Goal: Task Accomplishment & Management: Complete application form

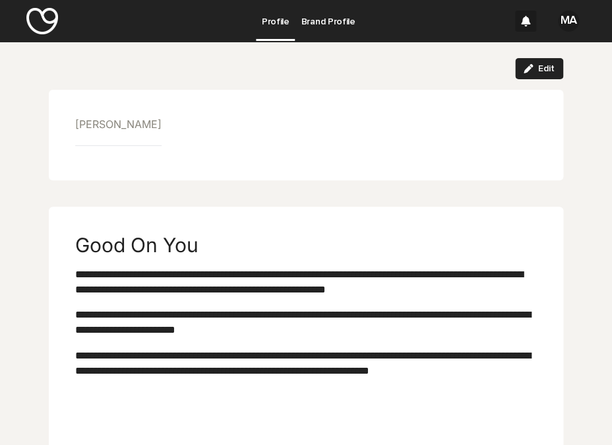
click at [330, 39] on link "Brand Profile" at bounding box center [328, 20] width 66 height 41
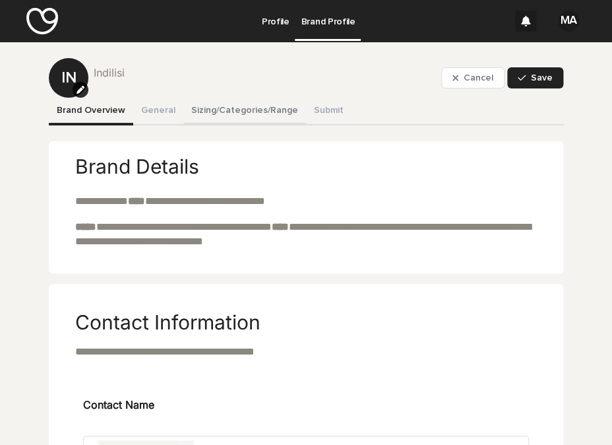
click at [249, 114] on button "Sizing/Categories/Range" at bounding box center [244, 112] width 123 height 28
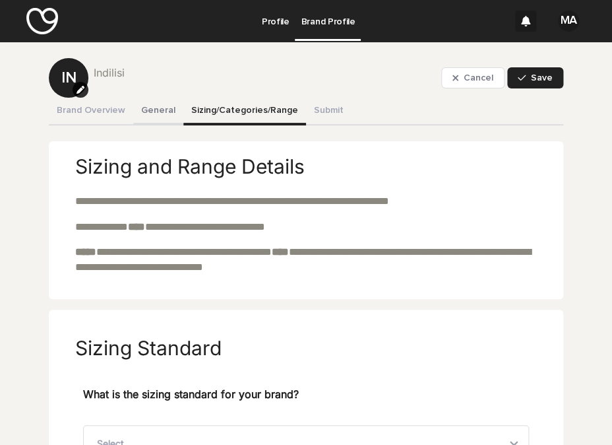
click at [152, 108] on button "General" at bounding box center [158, 112] width 50 height 28
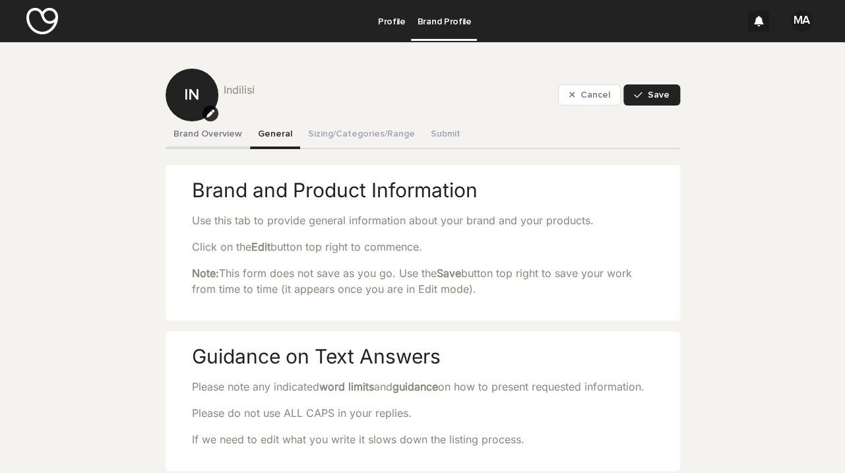
click at [212, 141] on button "Brand Overview" at bounding box center [208, 135] width 84 height 28
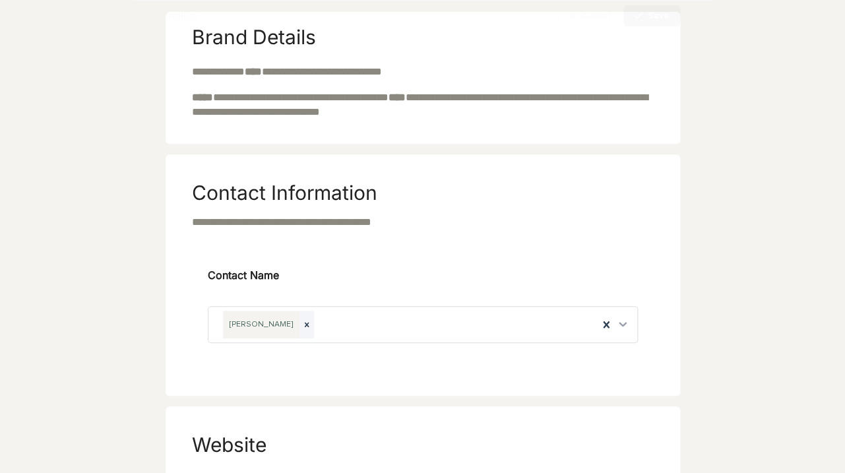
scroll to position [158, 0]
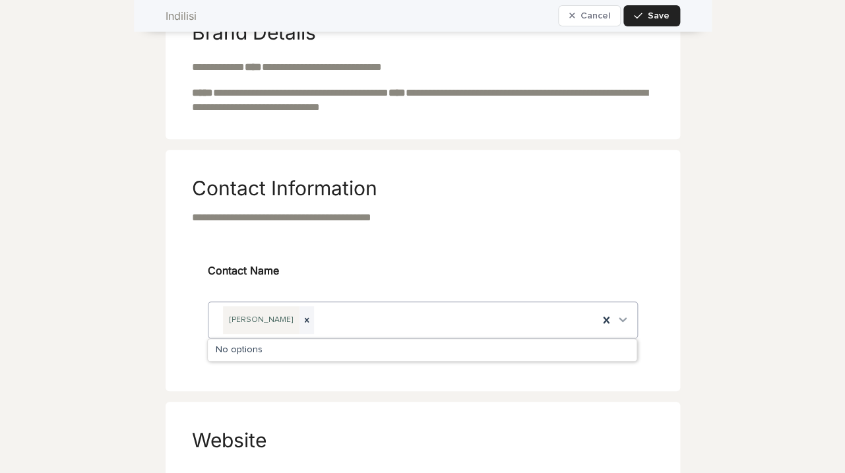
click at [612, 316] on icon at bounding box center [622, 319] width 13 height 13
click at [336, 376] on div "Contact Name [PERSON_NAME]" at bounding box center [423, 313] width 462 height 129
click at [295, 324] on div "[PERSON_NAME]" at bounding box center [404, 320] width 390 height 36
type input "****"
click at [384, 277] on p "Contact Name" at bounding box center [423, 280] width 430 height 34
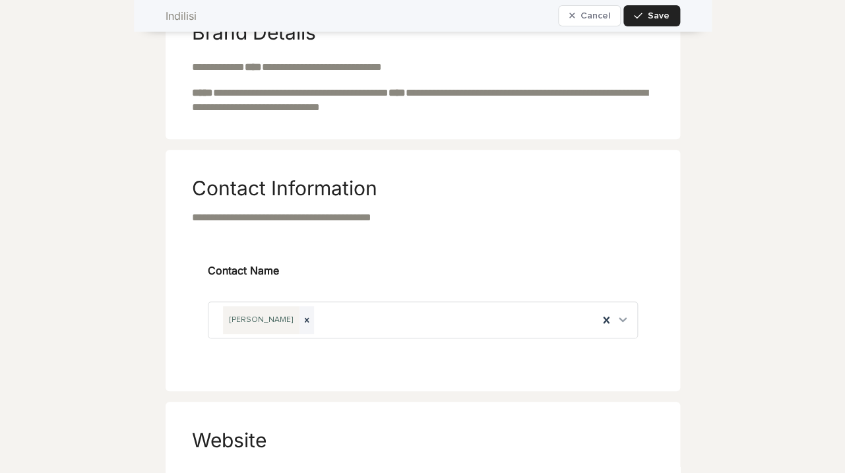
click at [372, 281] on p "Contact Name" at bounding box center [423, 280] width 430 height 34
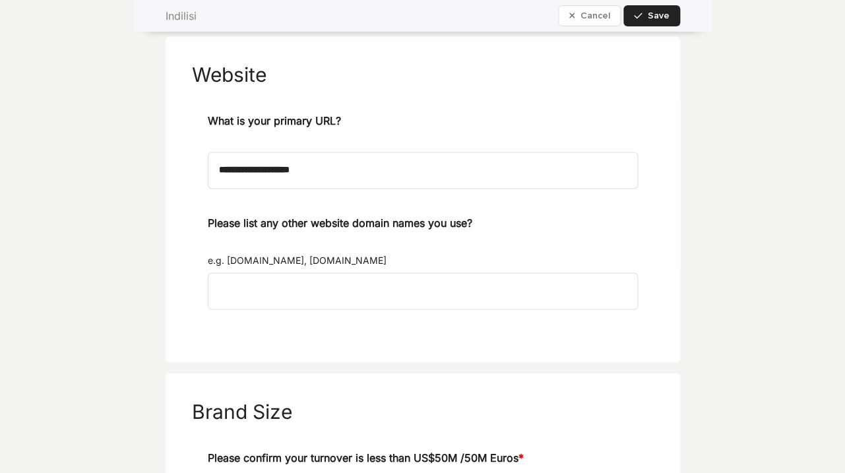
scroll to position [0, 0]
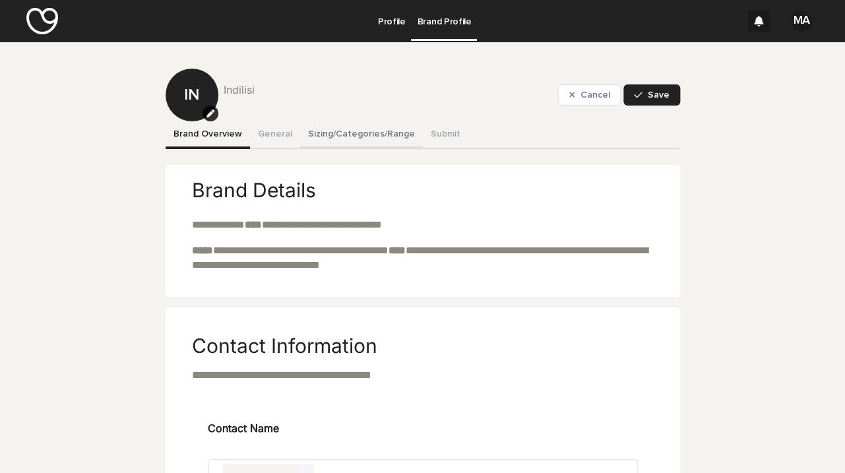
click at [362, 134] on button "Sizing/Categories/Range" at bounding box center [361, 135] width 123 height 28
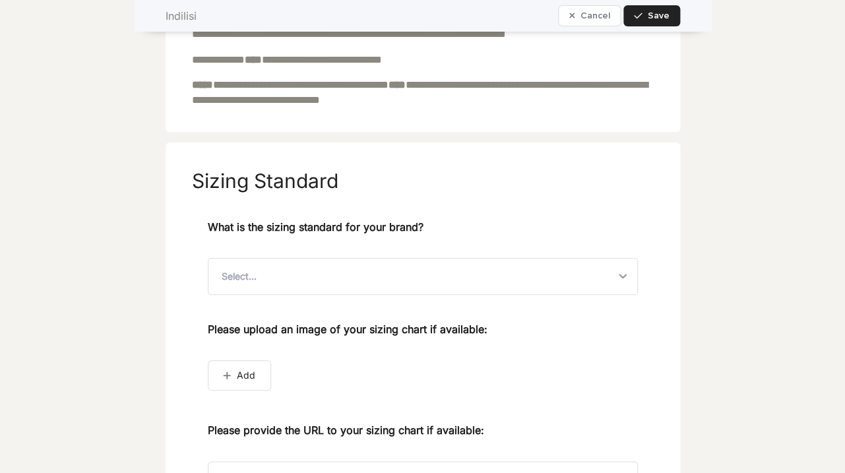
scroll to position [207, 0]
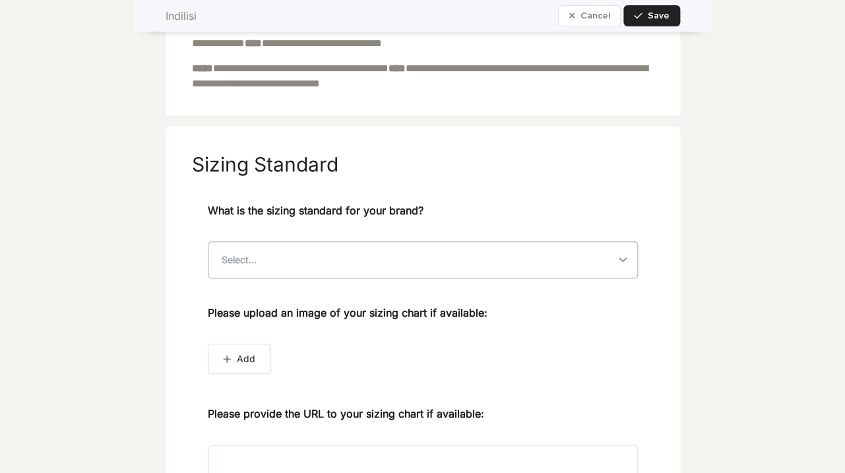
click at [358, 270] on div "Select..." at bounding box center [412, 260] width 406 height 36
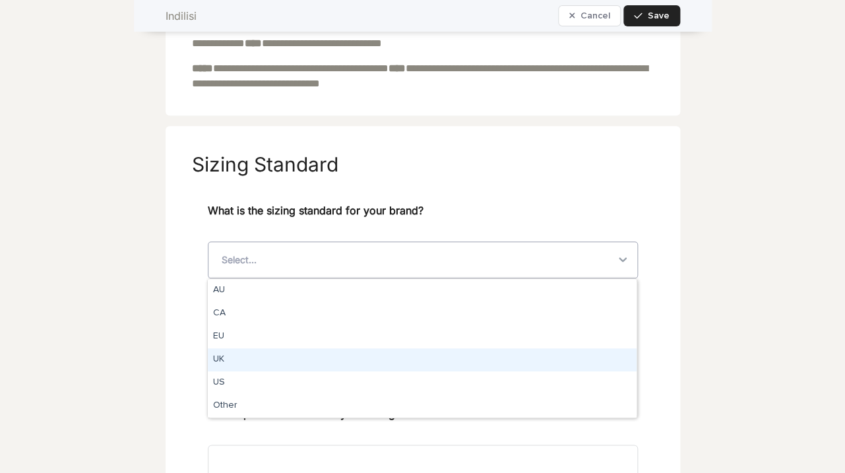
click at [239, 356] on div "UK" at bounding box center [422, 359] width 429 height 23
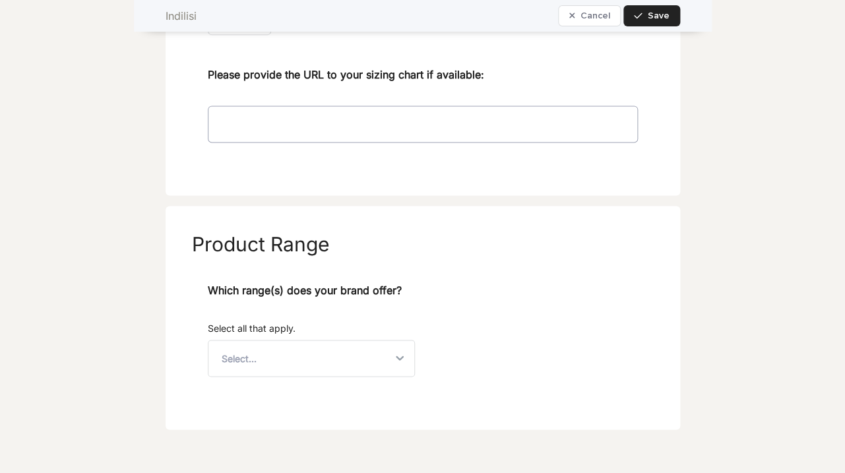
scroll to position [579, 0]
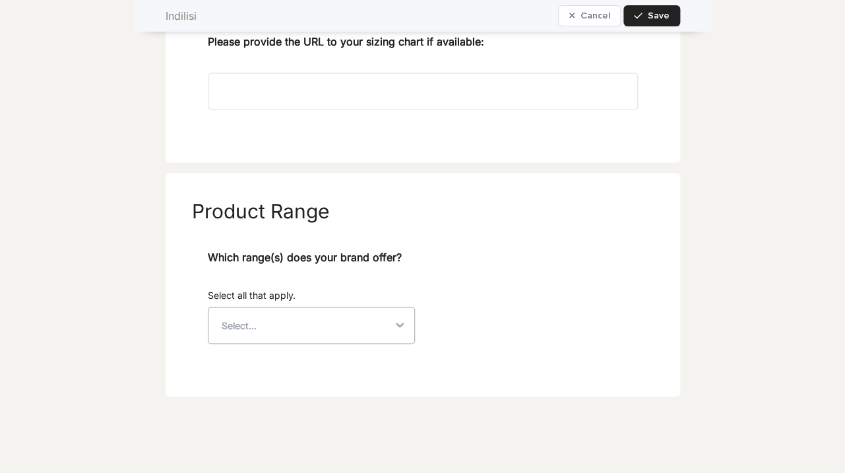
click at [316, 327] on div "Select..." at bounding box center [300, 326] width 183 height 36
click at [443, 275] on div "Which range(s) does your brand offer? Select all that apply. Select..." at bounding box center [423, 301] width 430 height 105
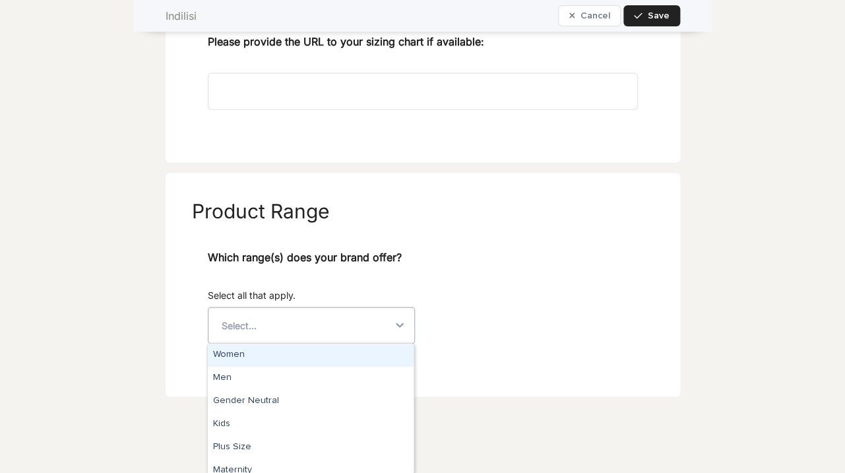
click at [290, 319] on div "Select..." at bounding box center [300, 326] width 183 height 36
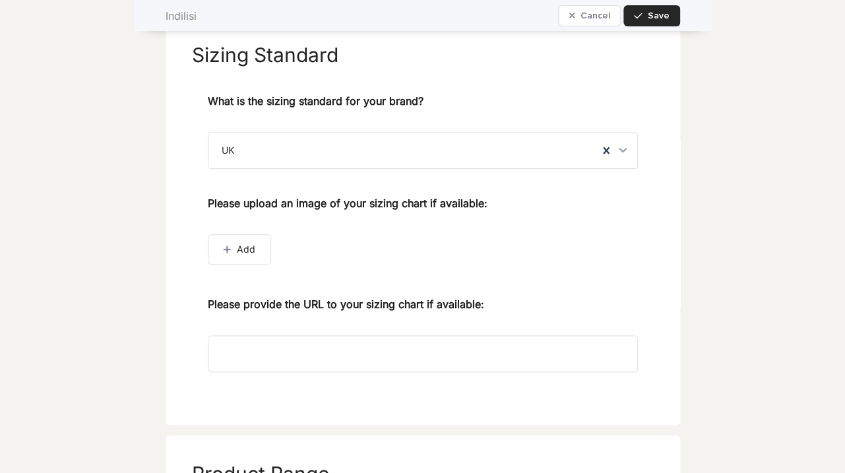
scroll to position [0, 0]
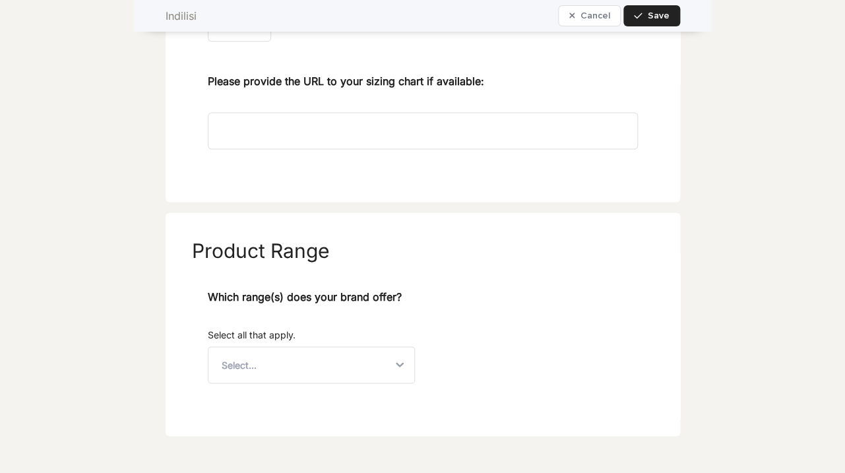
scroll to position [579, 0]
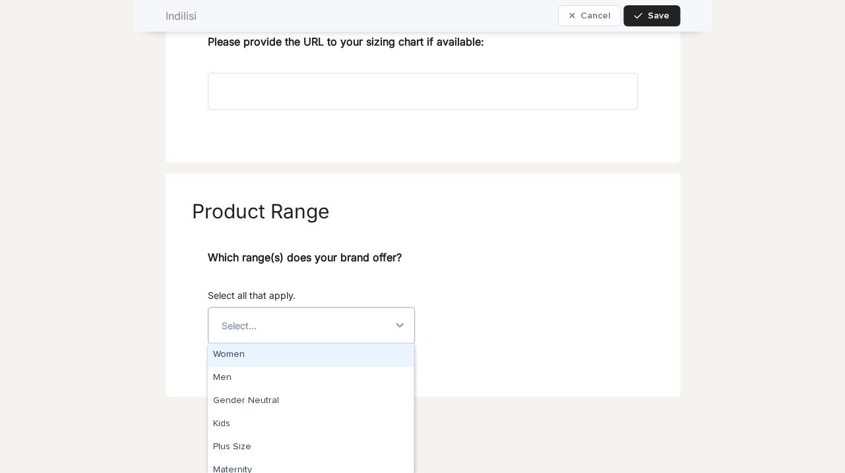
click at [310, 319] on div "Select..." at bounding box center [300, 326] width 183 height 36
click at [249, 346] on div "Women" at bounding box center [311, 355] width 206 height 23
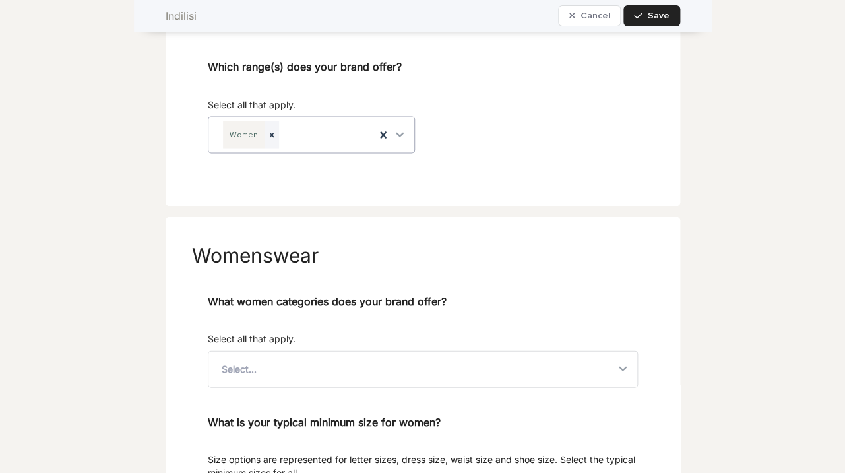
scroll to position [772, 0]
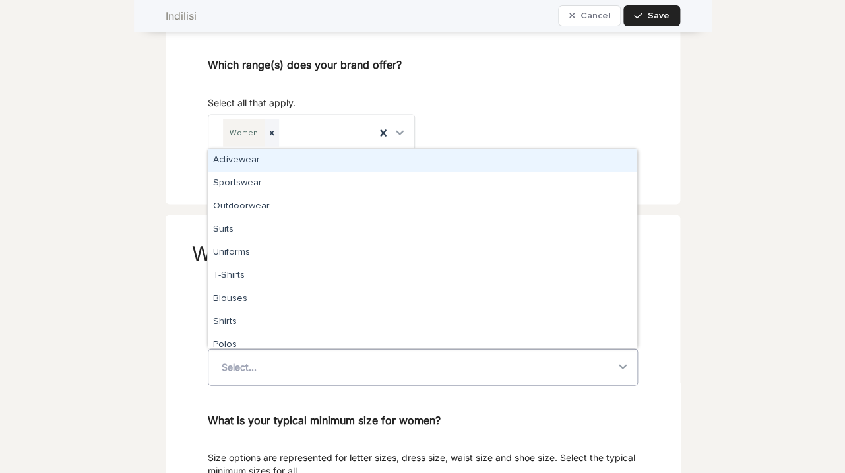
click at [360, 374] on div "Select..." at bounding box center [412, 367] width 406 height 36
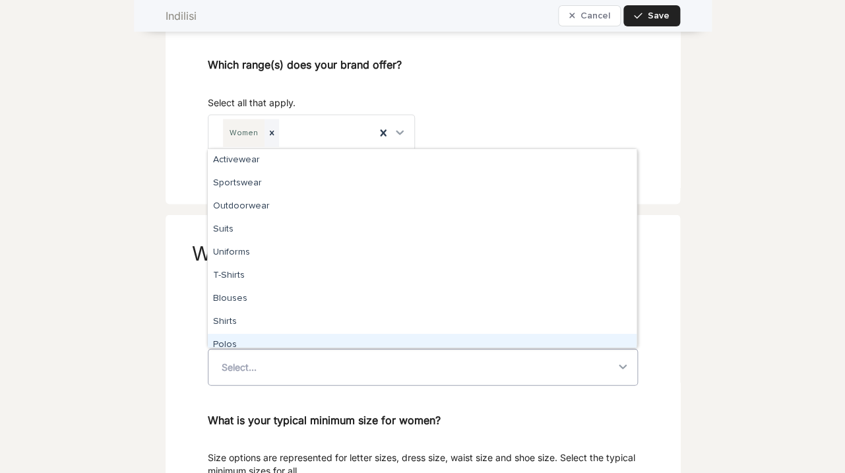
click at [183, 307] on section "Womenswear What women categories does your brand offer? Select all that apply. …" at bounding box center [423, 460] width 515 height 492
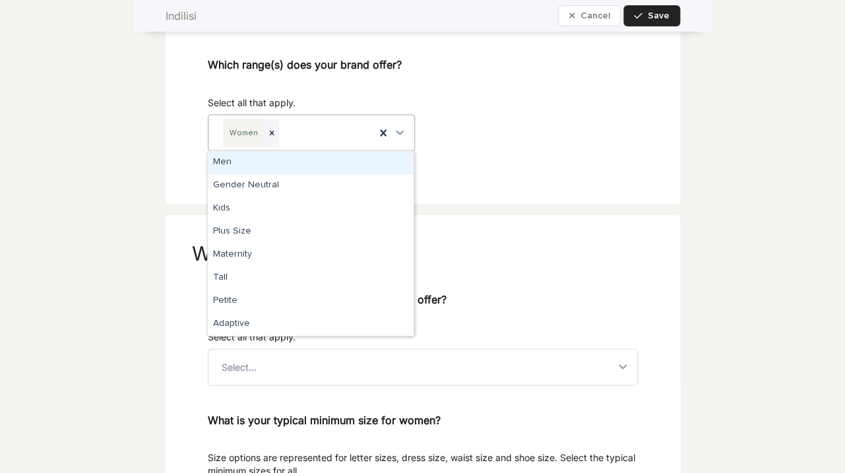
click at [400, 133] on icon at bounding box center [400, 132] width 8 height 5
click at [236, 170] on div "Men" at bounding box center [311, 162] width 206 height 23
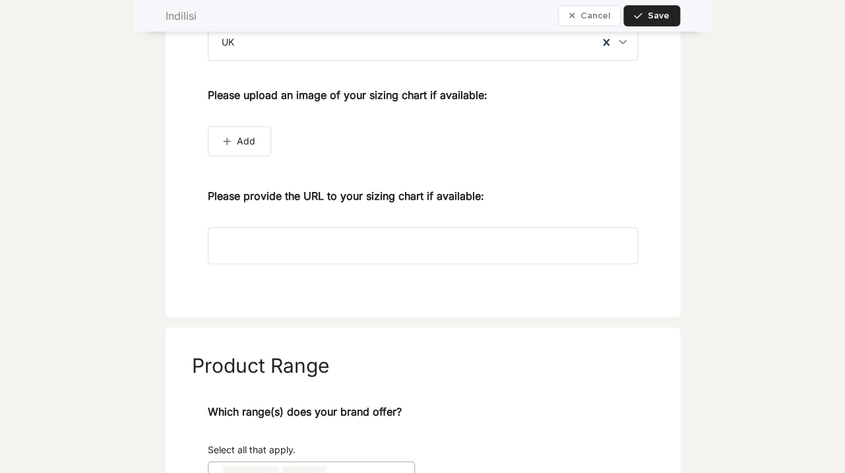
scroll to position [0, 0]
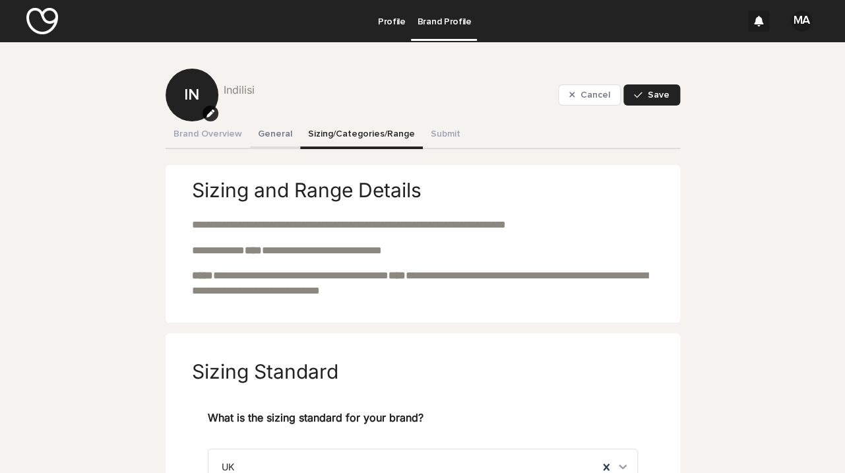
click at [269, 141] on button "General" at bounding box center [275, 135] width 50 height 28
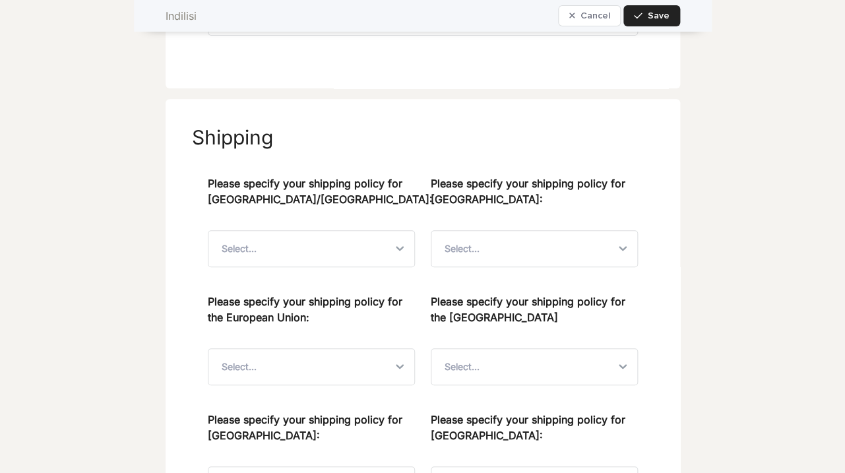
scroll to position [1808, 0]
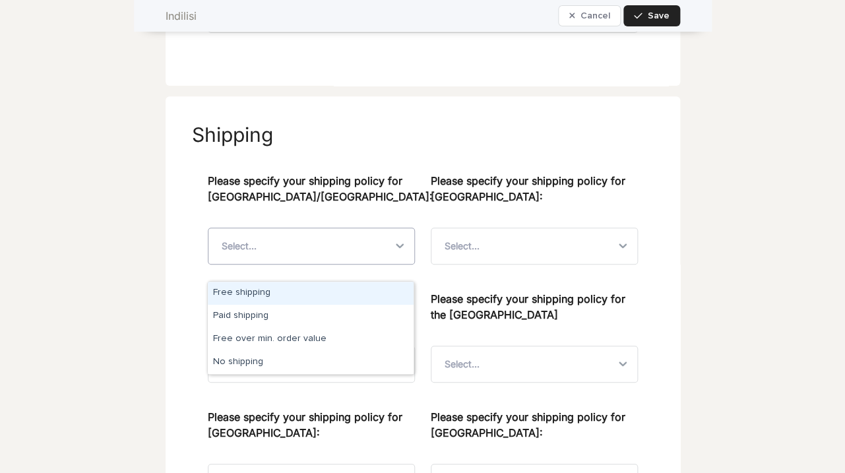
click at [409, 264] on div at bounding box center [402, 246] width 23 height 36
click at [408, 178] on div "Please specify your shipping policy for [GEOGRAPHIC_DATA]/[GEOGRAPHIC_DATA]: op…" at bounding box center [423, 409] width 462 height 499
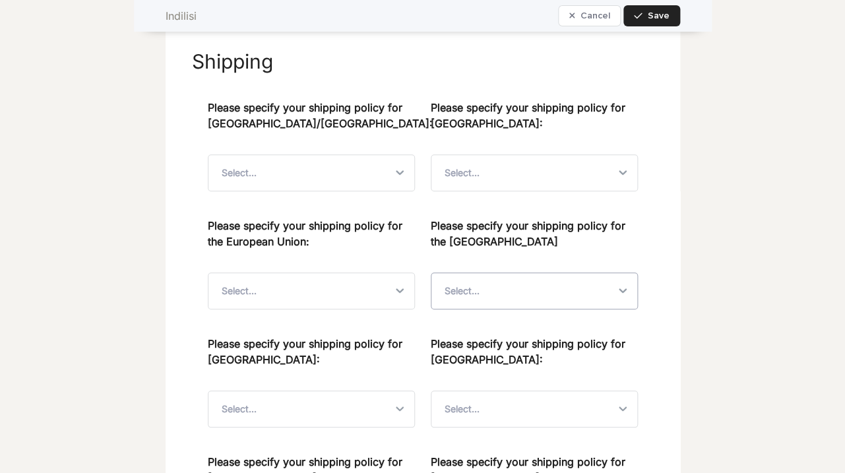
scroll to position [1883, 0]
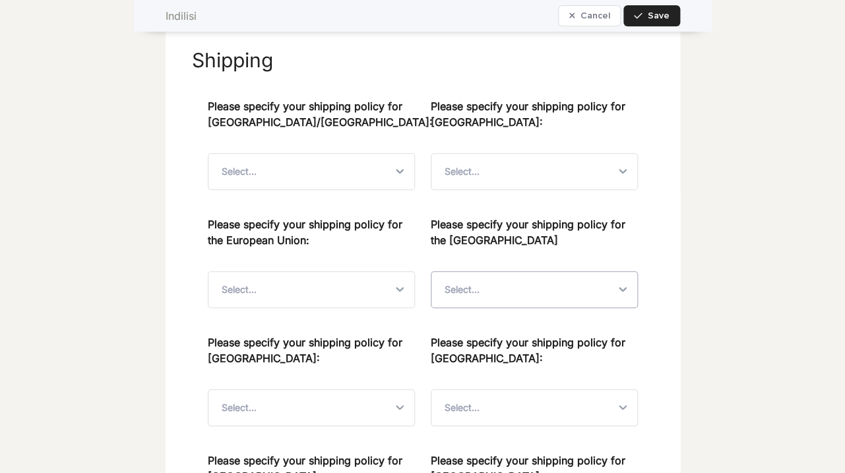
click at [538, 308] on div "Select..." at bounding box center [523, 290] width 183 height 36
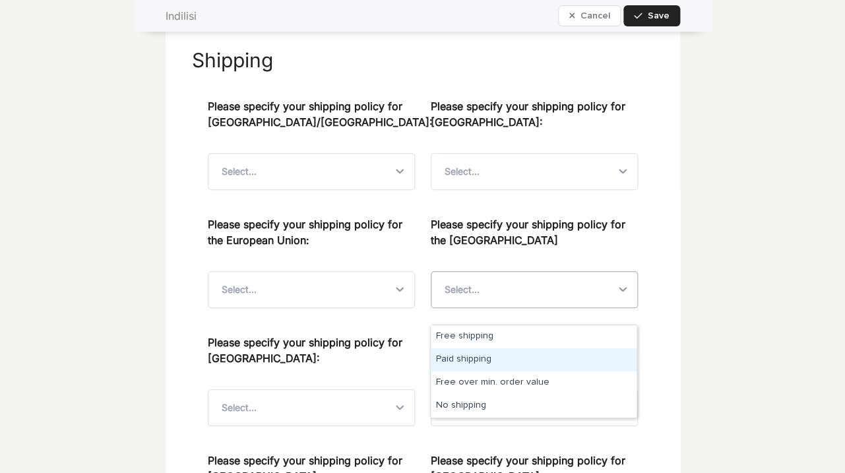
click at [504, 355] on div "Paid shipping" at bounding box center [534, 359] width 206 height 23
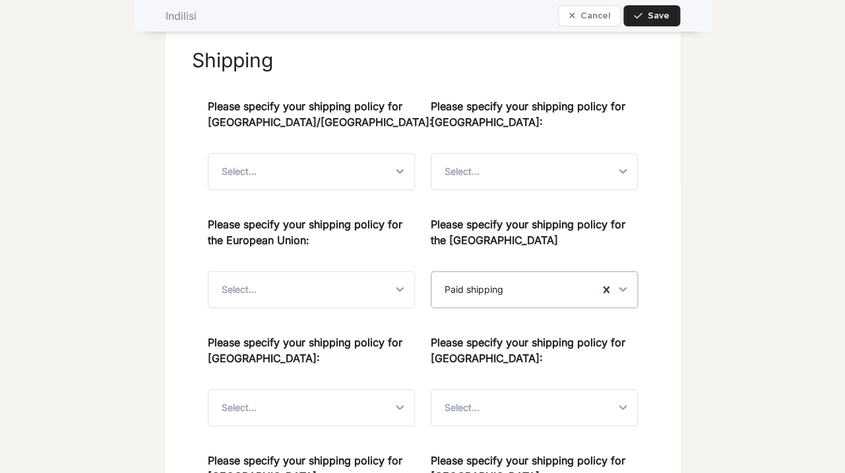
scroll to position [1904, 0]
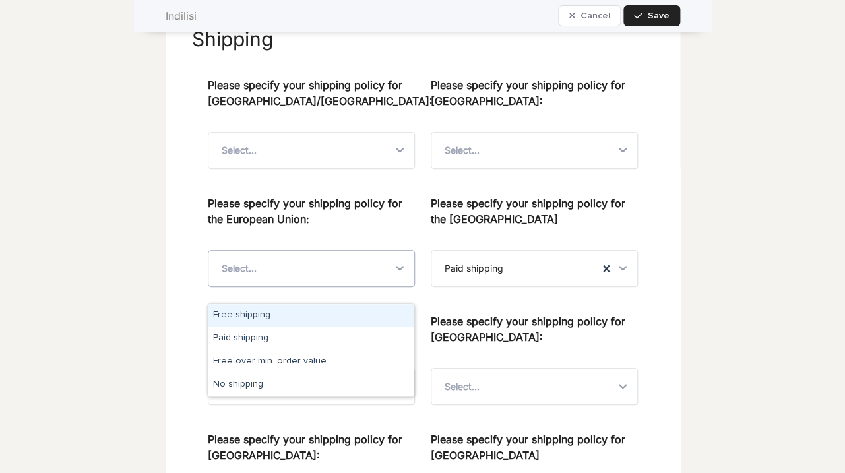
click at [407, 286] on div at bounding box center [402, 269] width 23 height 36
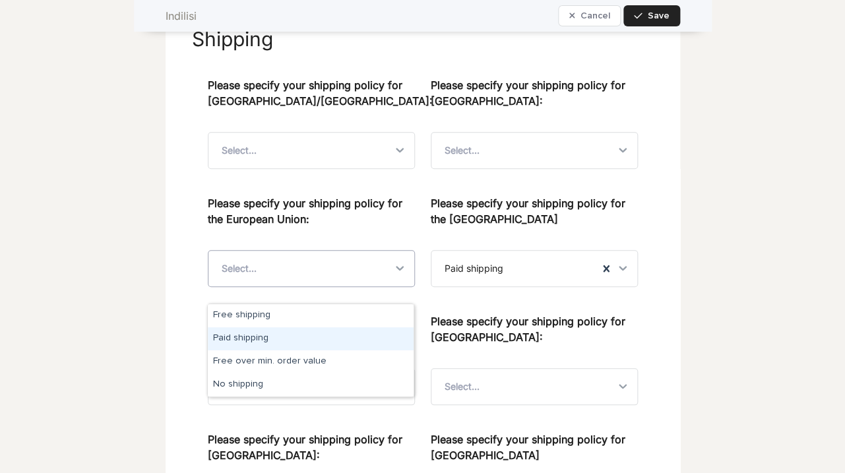
click at [312, 343] on div "Paid shipping" at bounding box center [311, 338] width 206 height 23
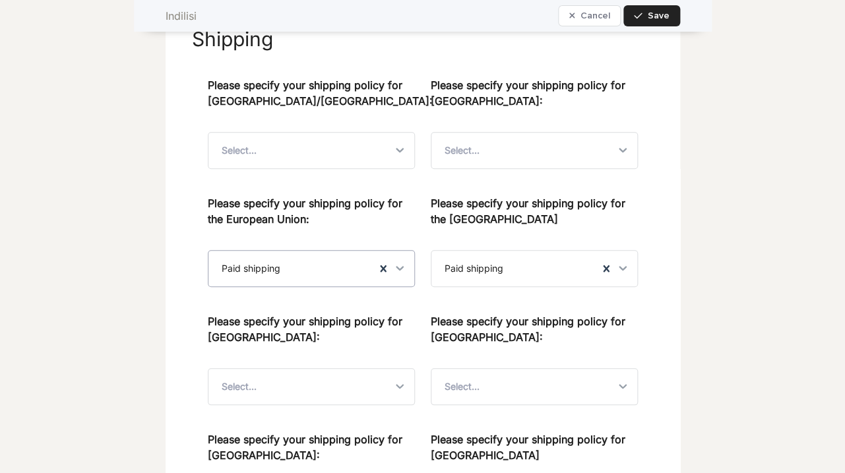
click at [405, 275] on icon at bounding box center [399, 267] width 13 height 13
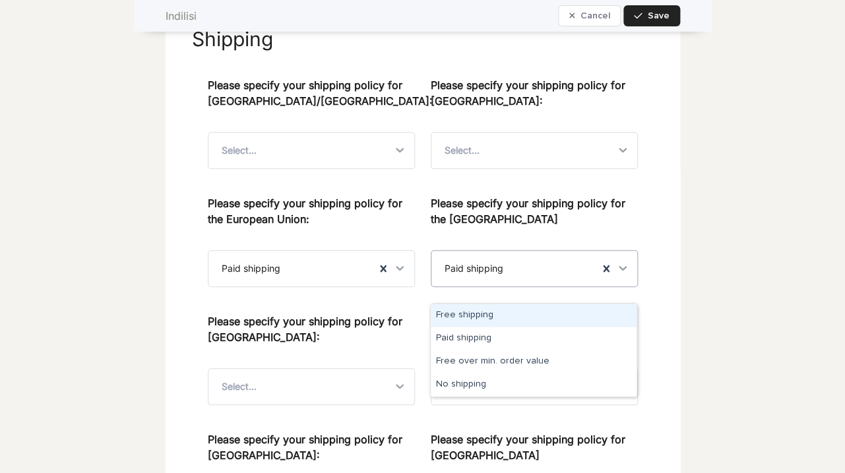
click at [540, 286] on div "Paid shipping" at bounding box center [515, 269] width 167 height 36
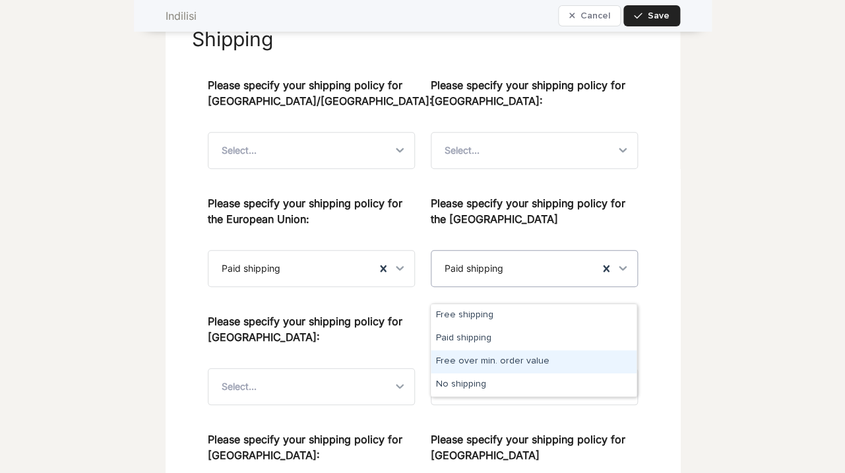
click at [504, 368] on div "Free over min. order value" at bounding box center [534, 361] width 206 height 23
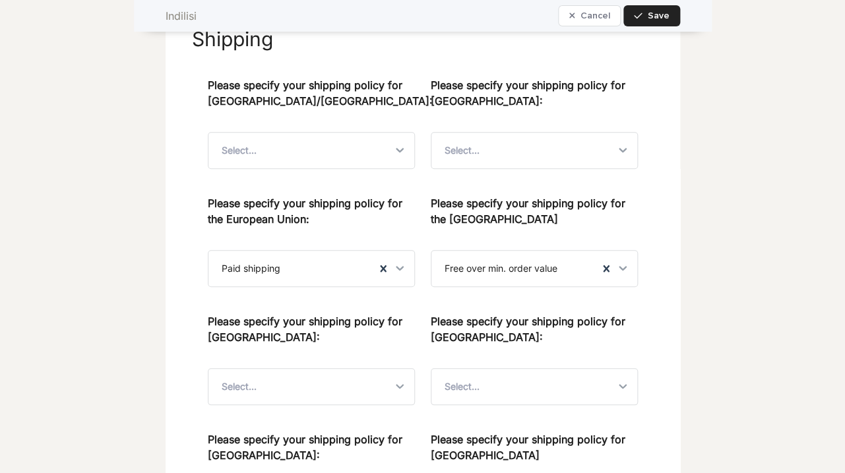
click at [583, 323] on div "Please specify your shipping policy for [GEOGRAPHIC_DATA]/[GEOGRAPHIC_DATA]: Se…" at bounding box center [423, 305] width 430 height 457
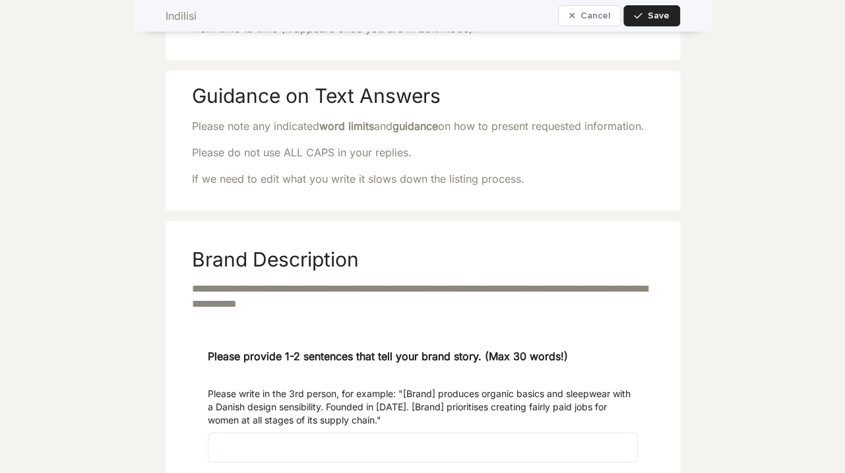
scroll to position [0, 0]
